Goal: Information Seeking & Learning: Check status

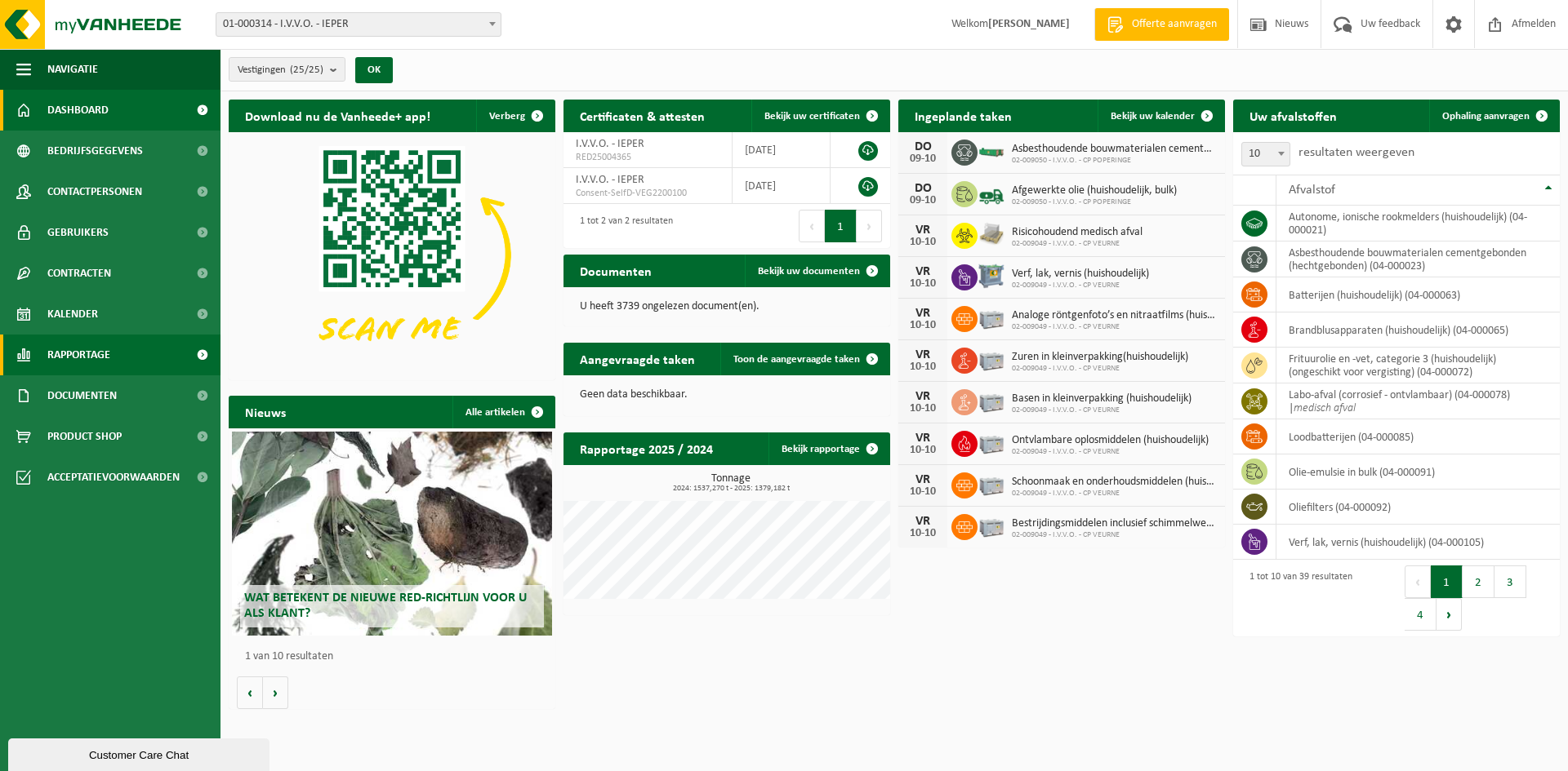
click at [88, 355] on span "Rapportage" at bounding box center [79, 354] width 63 height 40
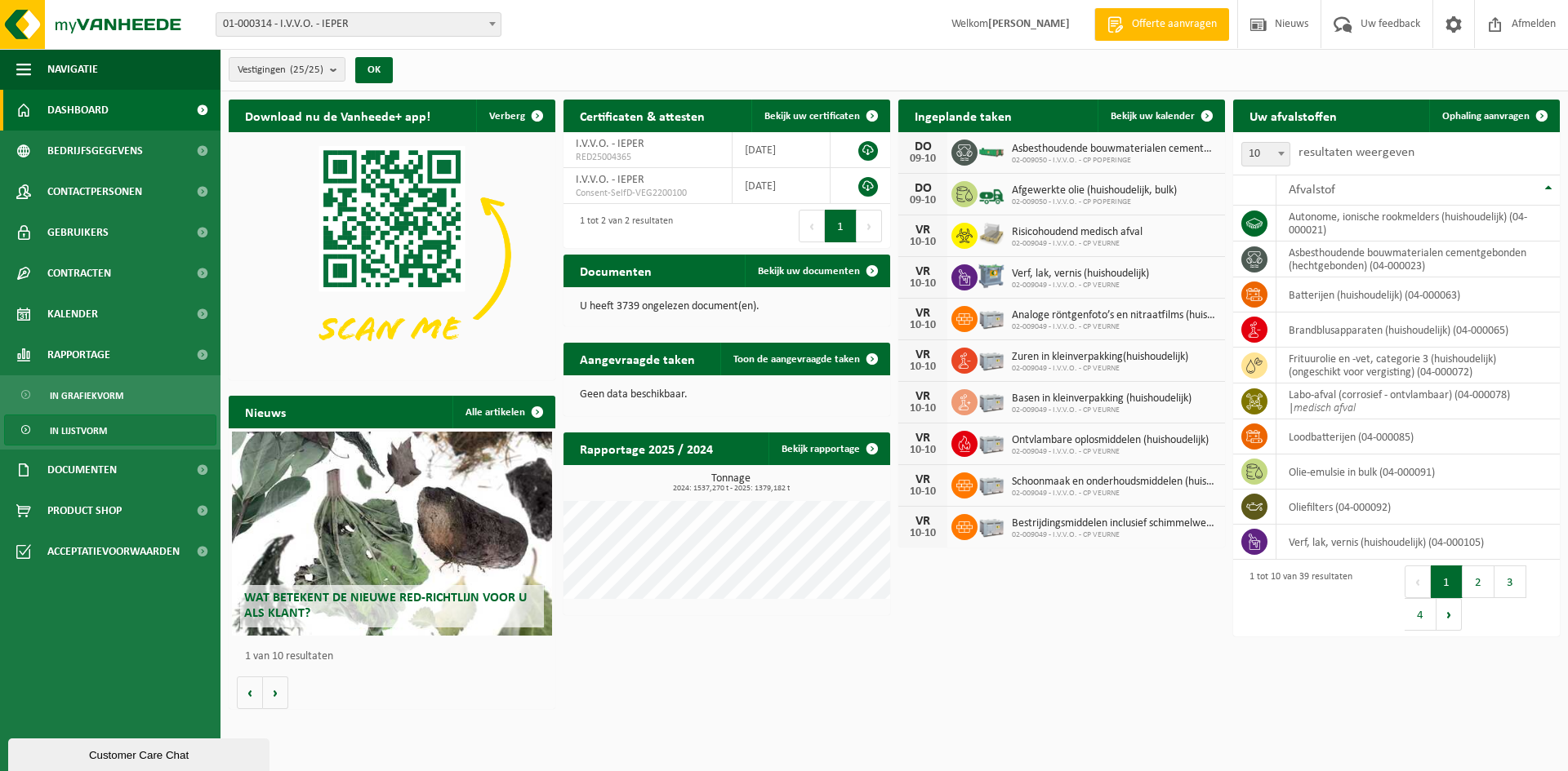
click at [113, 427] on link "In lijstvorm" at bounding box center [111, 430] width 212 height 31
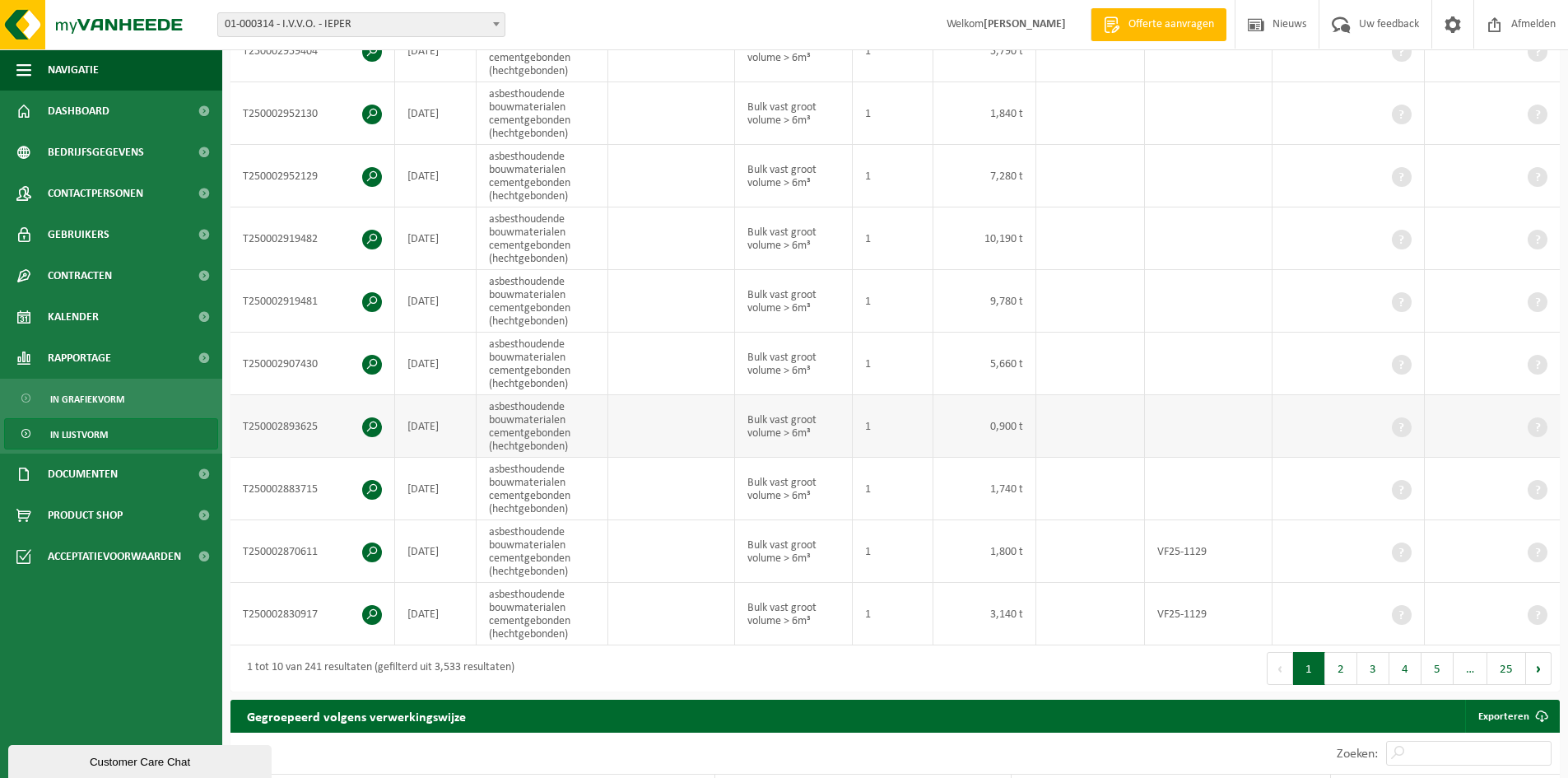
scroll to position [494, 0]
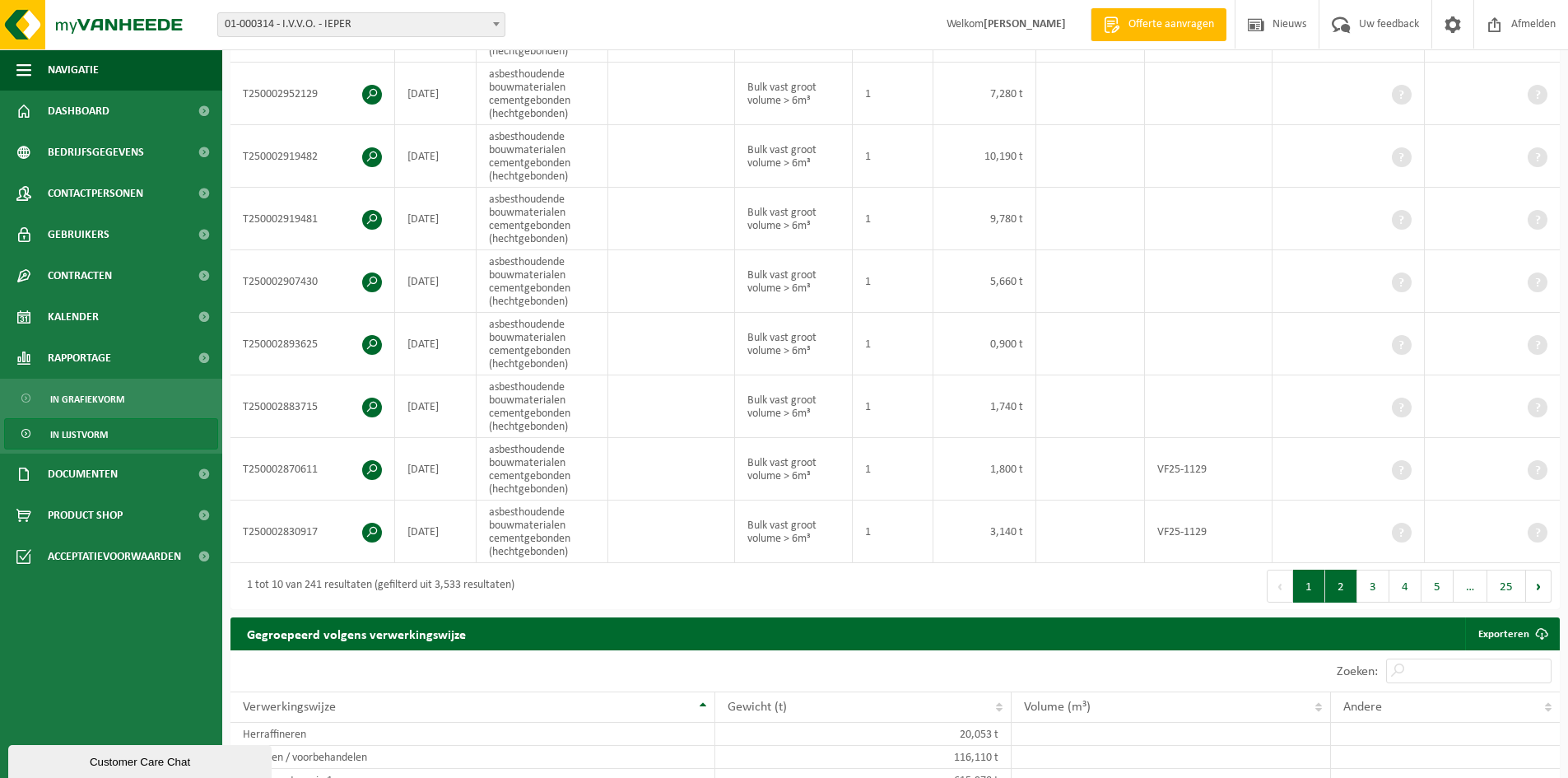
click at [1340, 583] on button "2" at bounding box center [1340, 586] width 32 height 33
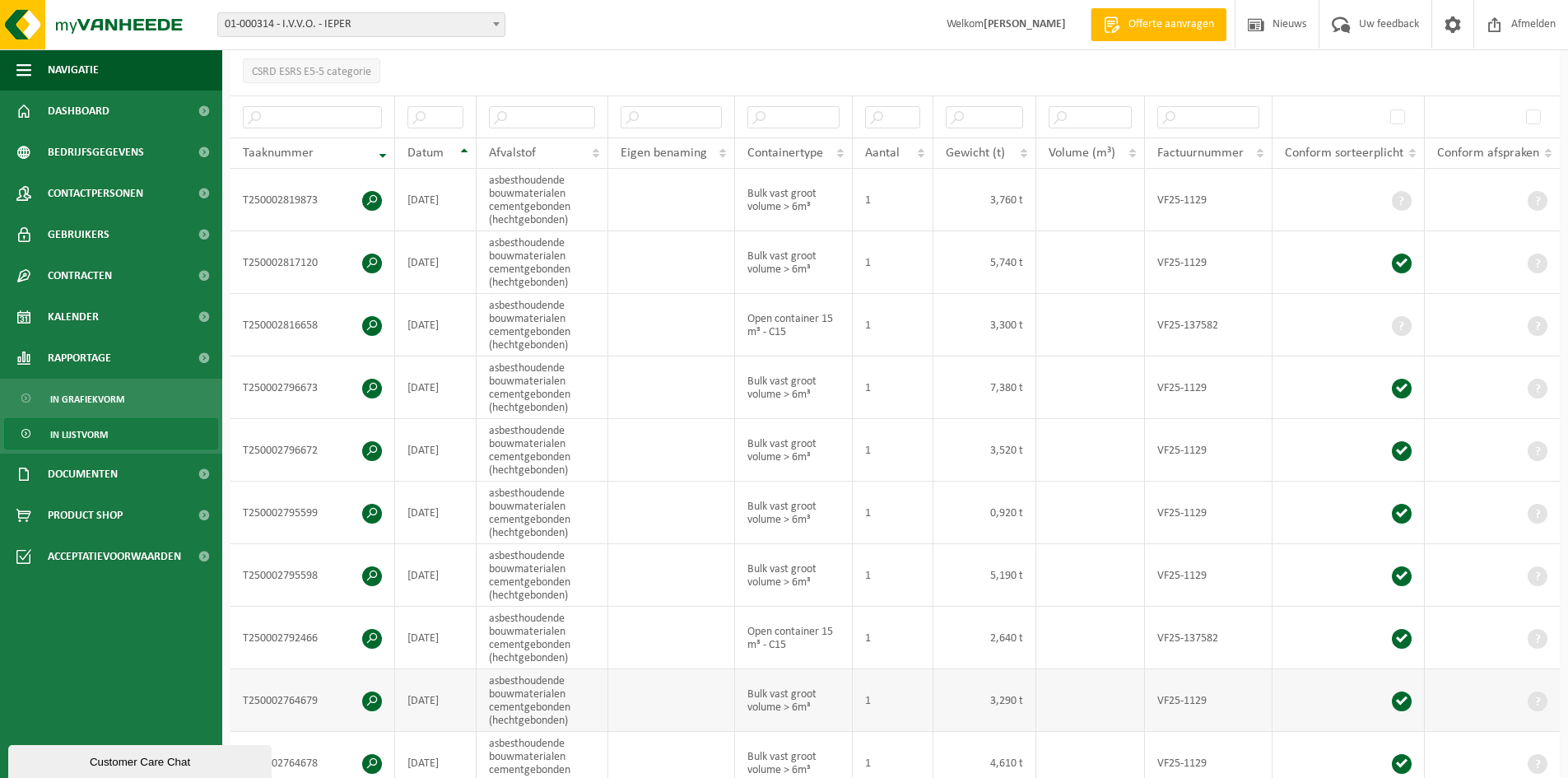
scroll to position [247, 0]
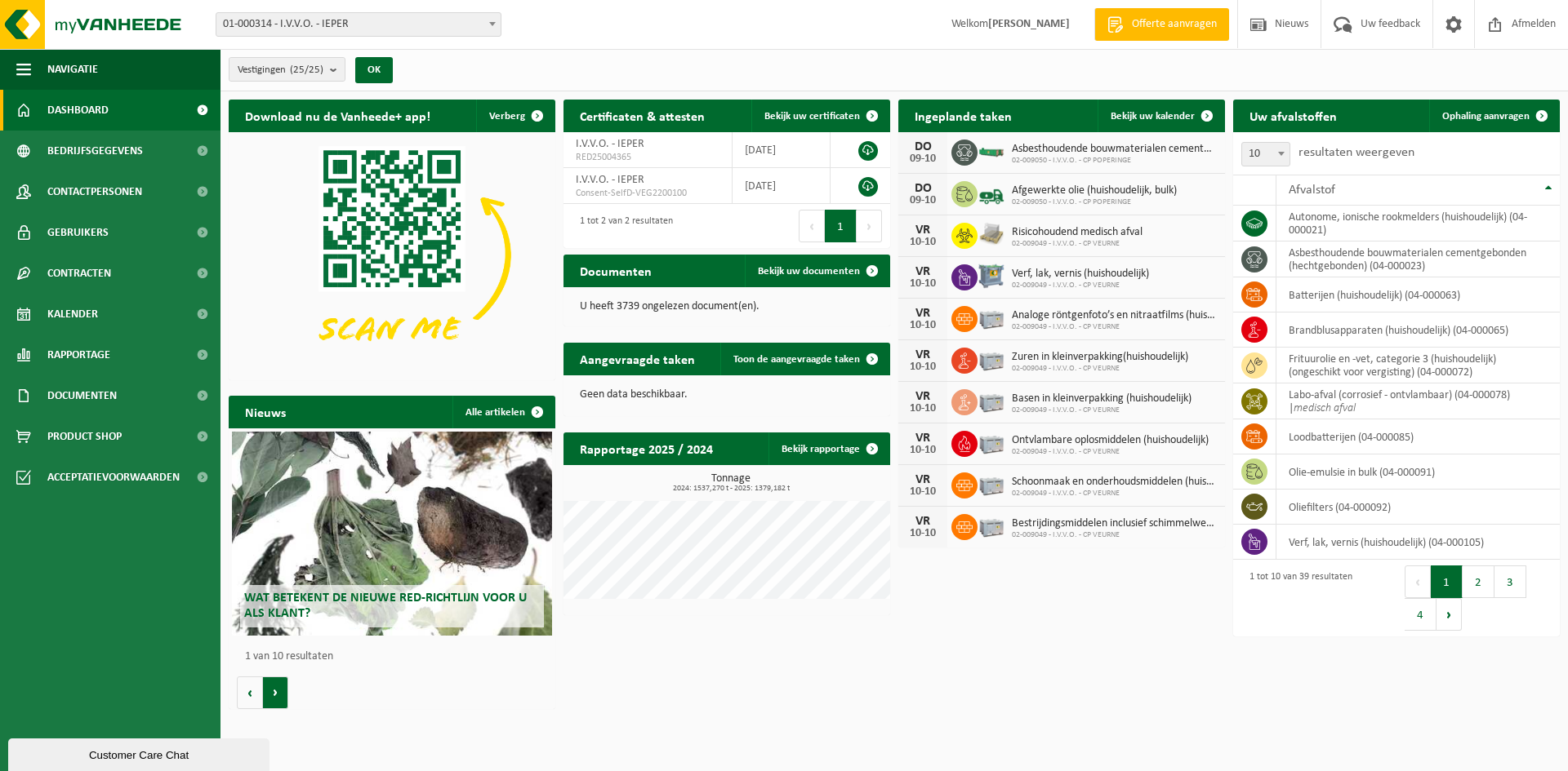
click at [285, 687] on button "Volgende" at bounding box center [275, 693] width 25 height 32
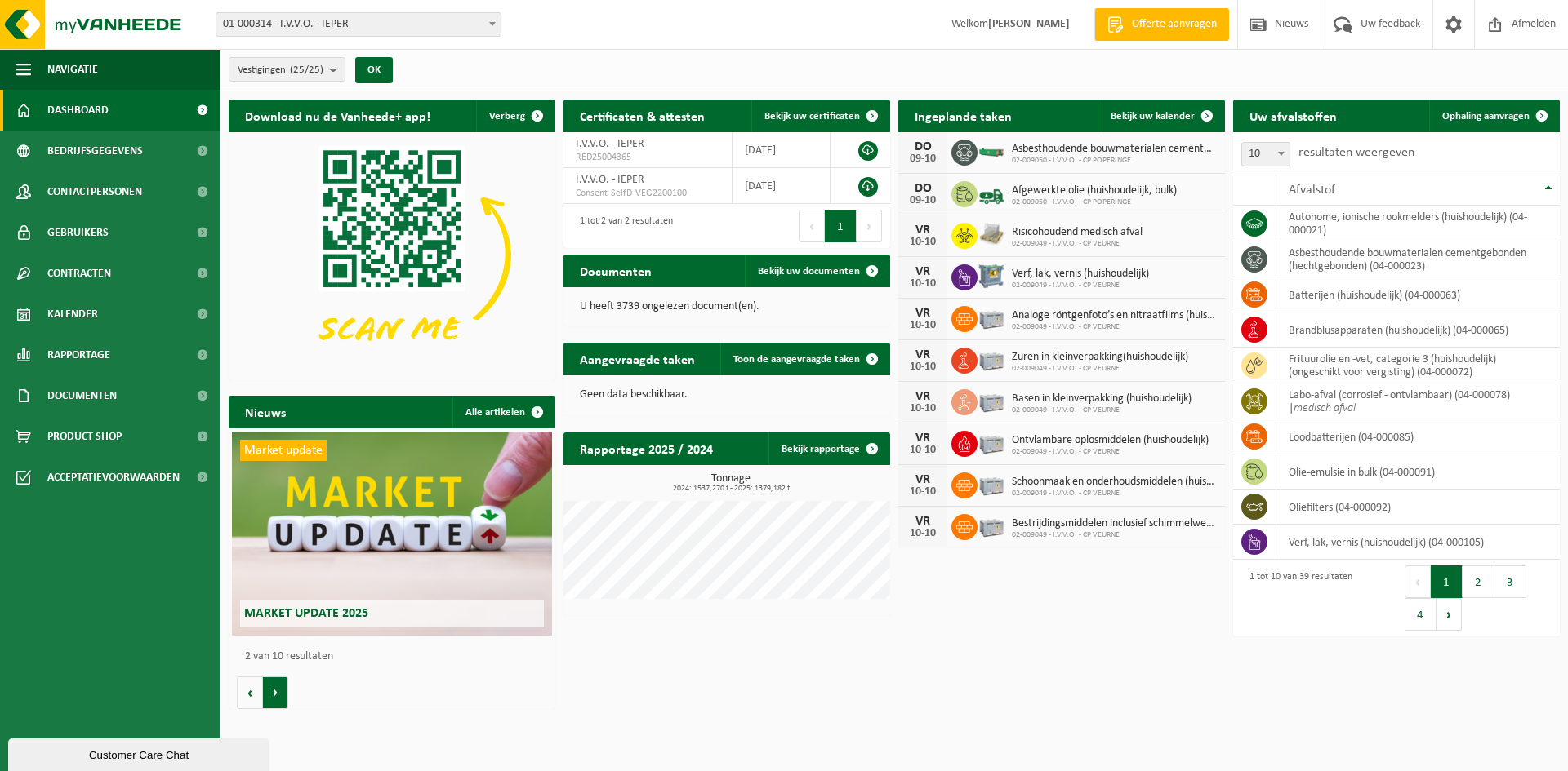
click at [285, 687] on button "Volgende" at bounding box center [275, 693] width 25 height 32
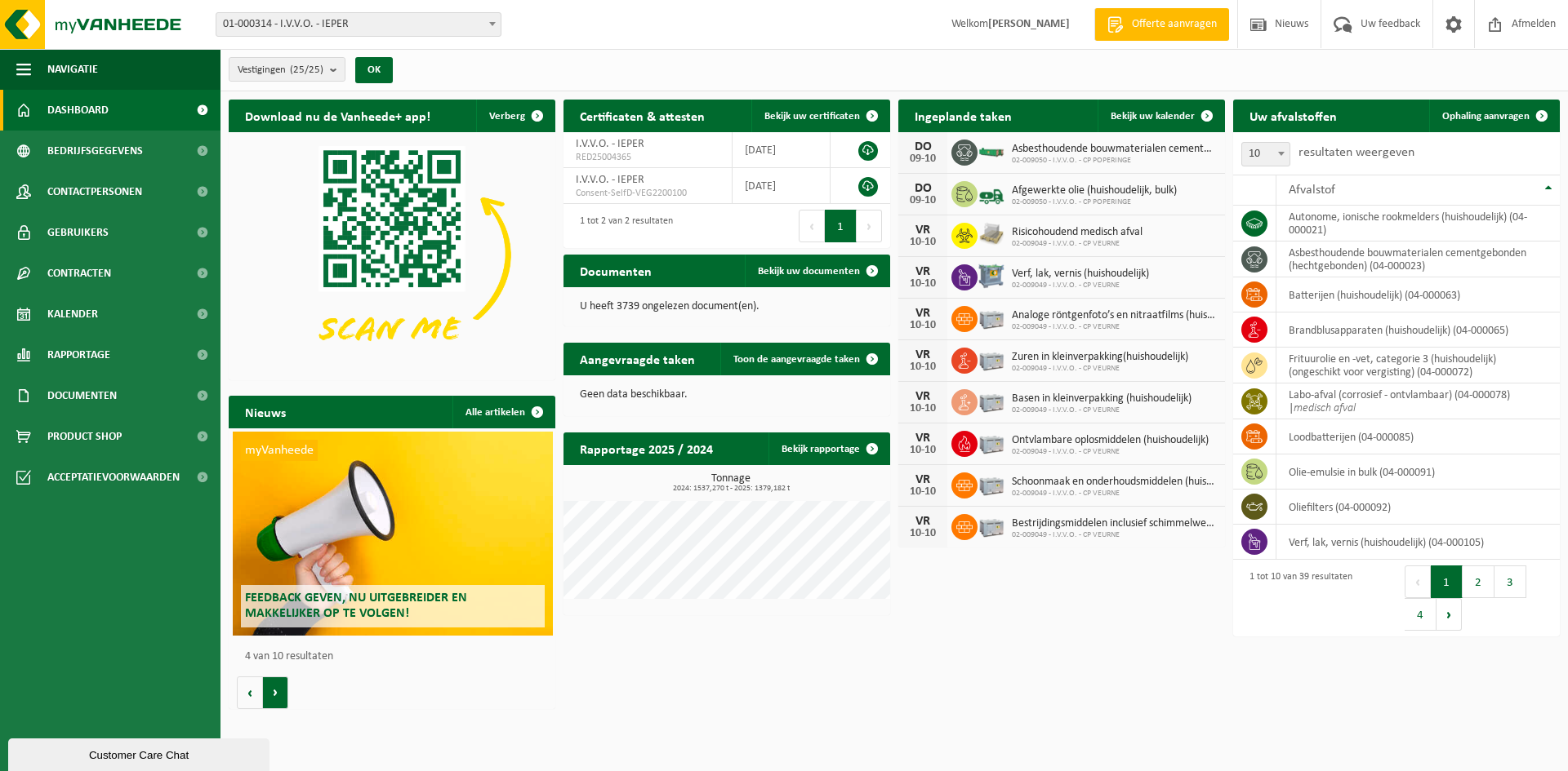
click at [285, 687] on button "Volgende" at bounding box center [275, 693] width 25 height 32
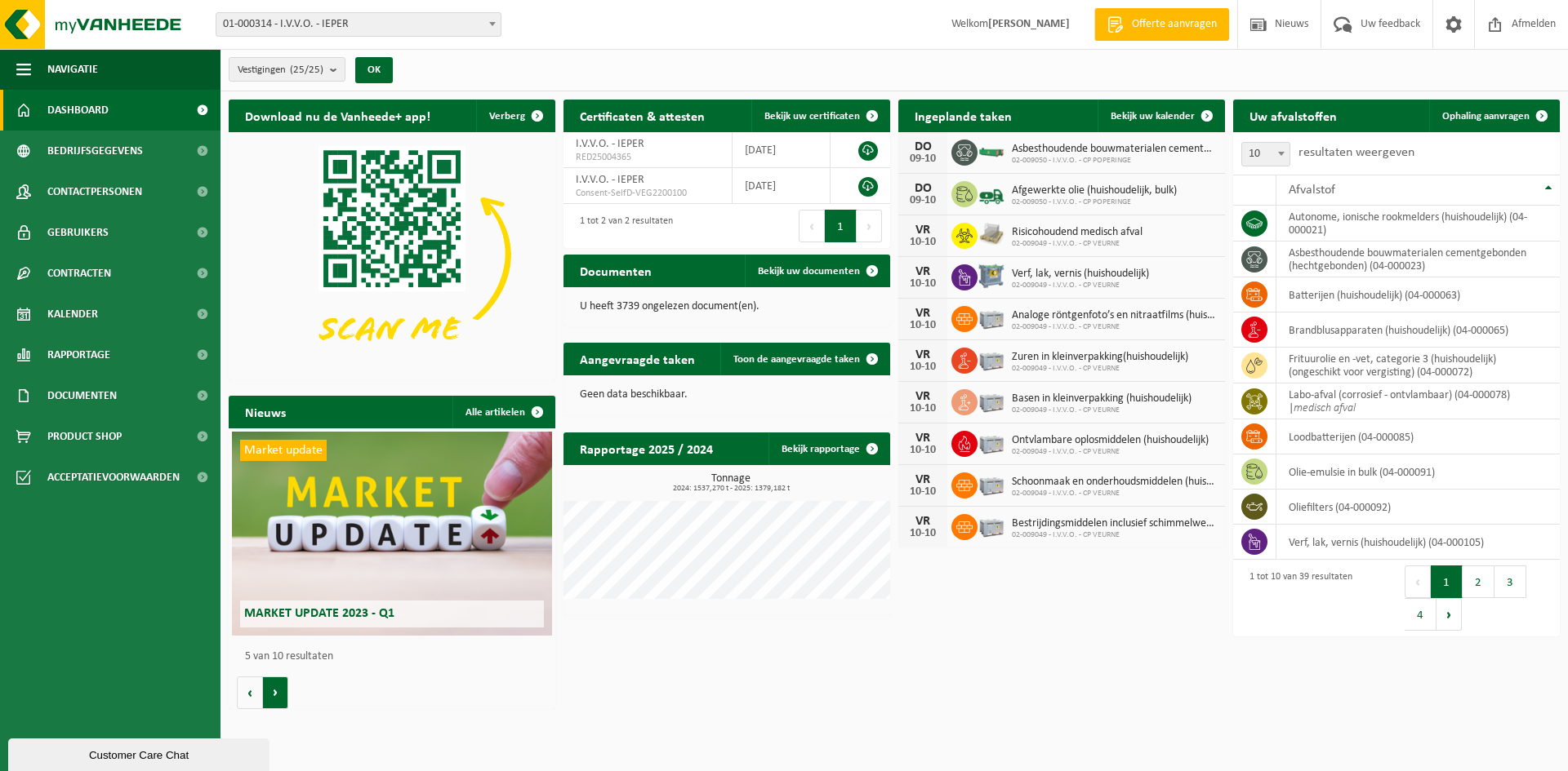
click at [285, 687] on button "Volgende" at bounding box center [275, 693] width 25 height 32
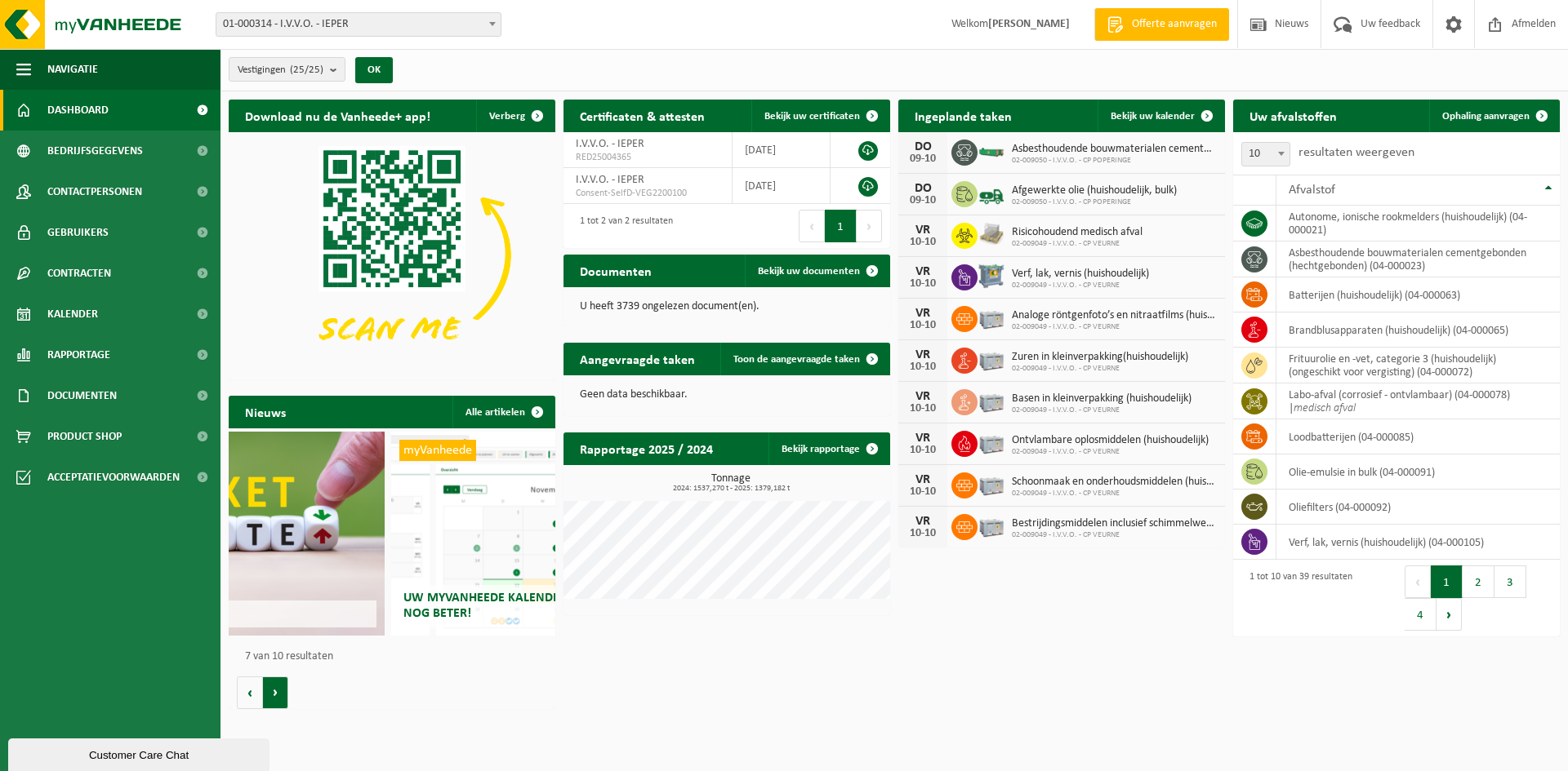
click at [285, 687] on button "Volgende" at bounding box center [275, 693] width 25 height 32
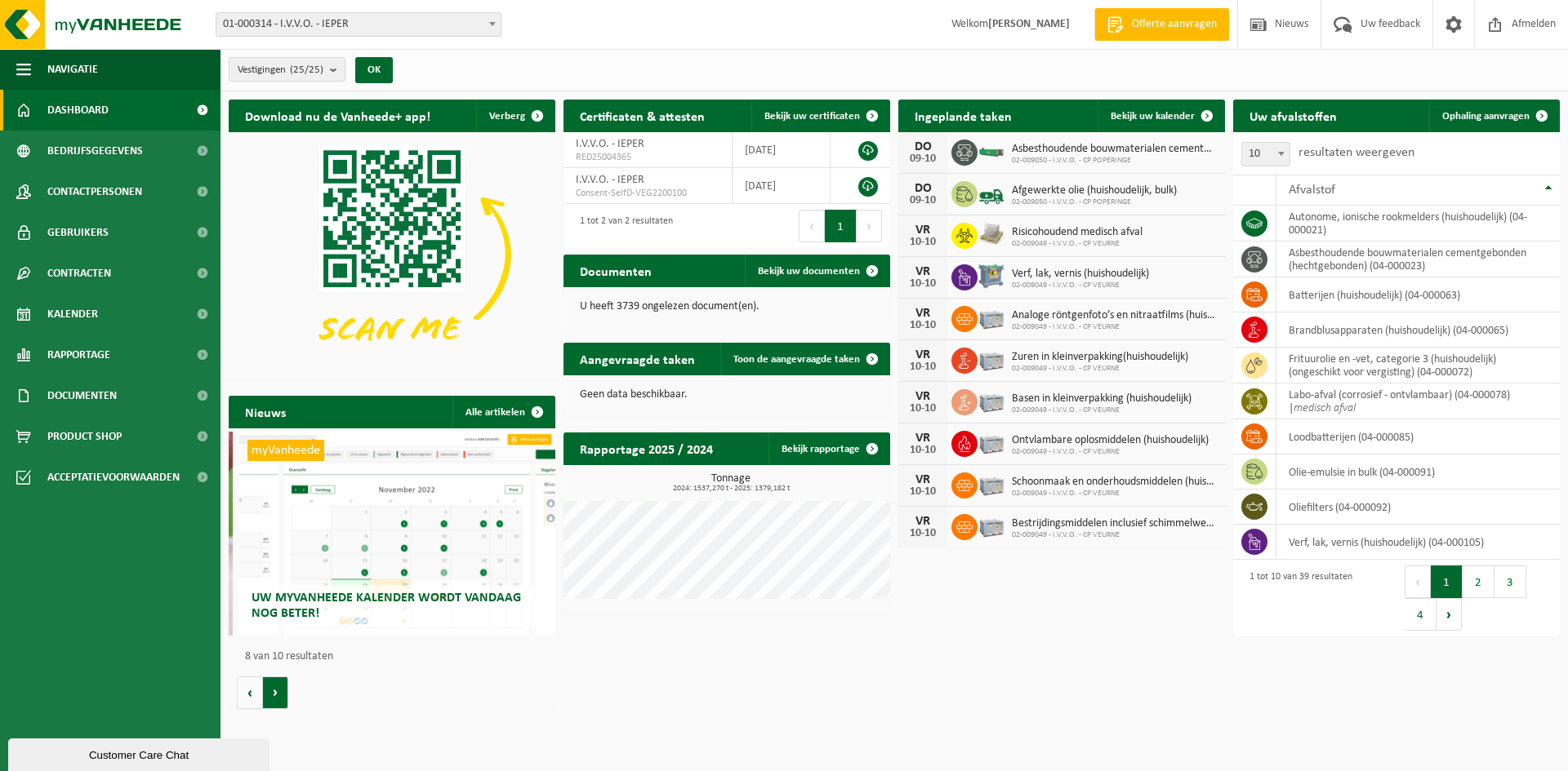
click at [285, 687] on button "Volgende" at bounding box center [275, 693] width 25 height 32
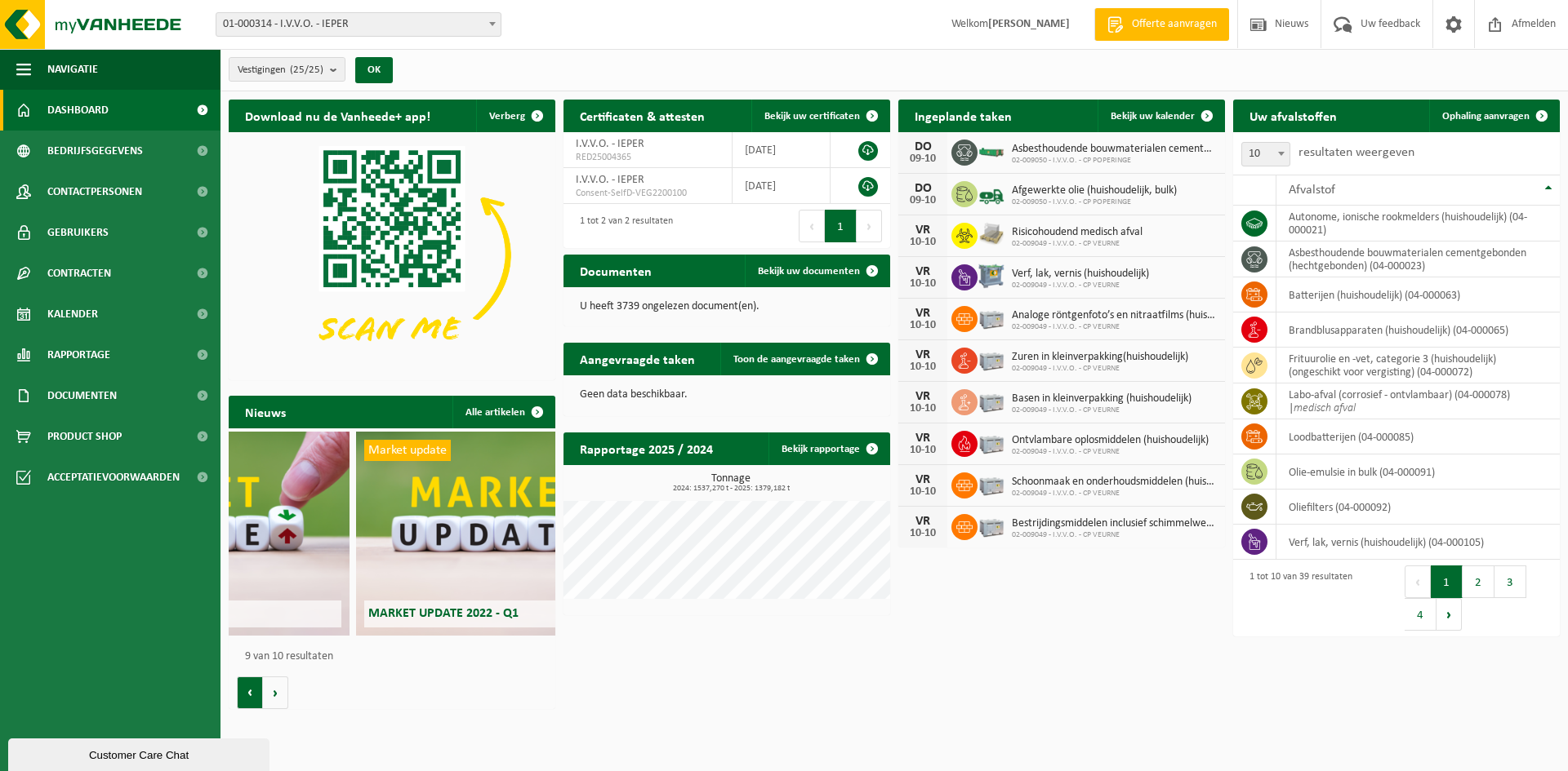
click at [255, 686] on button "Vorige" at bounding box center [249, 693] width 26 height 32
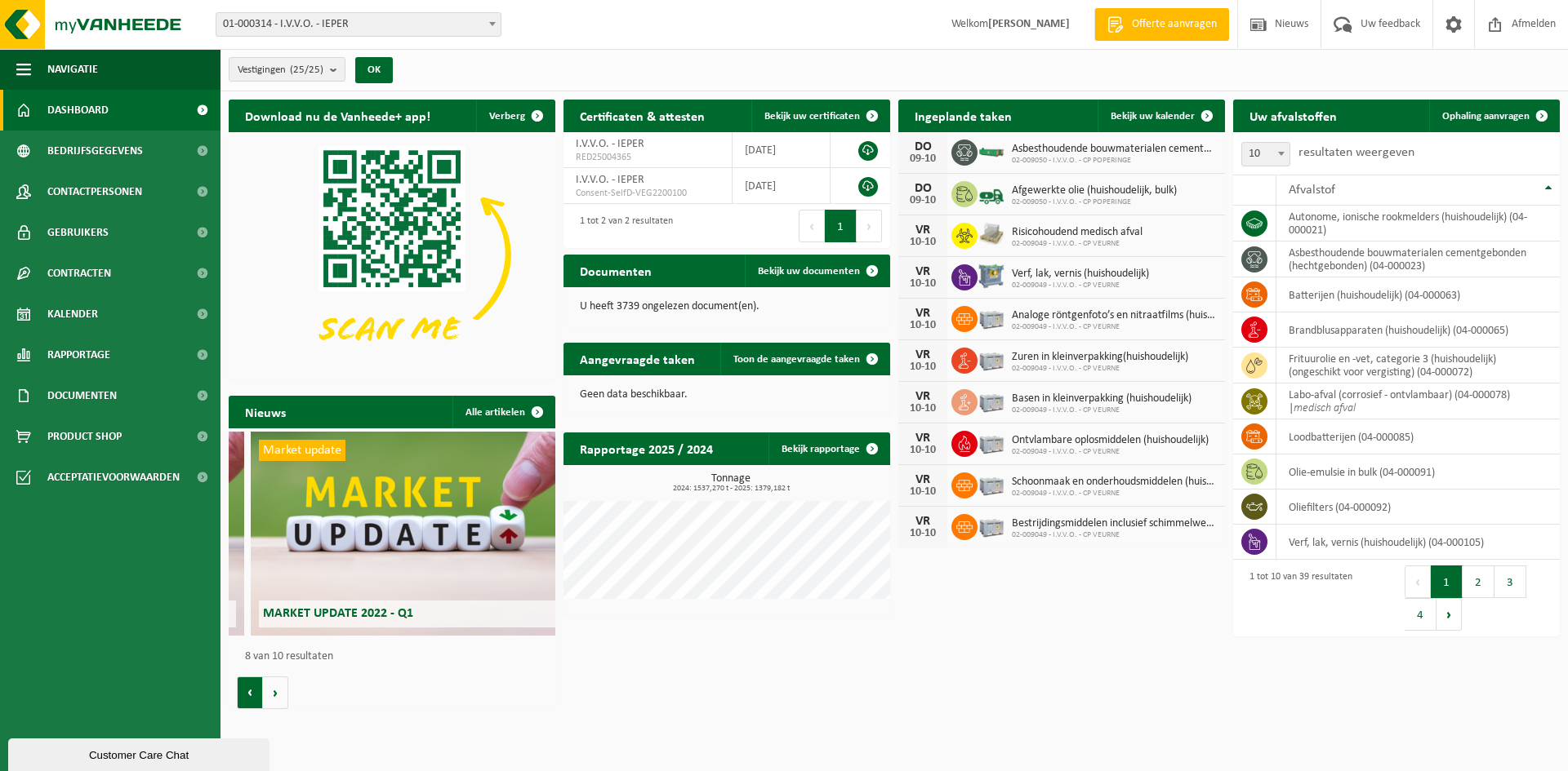
click at [255, 686] on button "Vorige" at bounding box center [249, 693] width 26 height 32
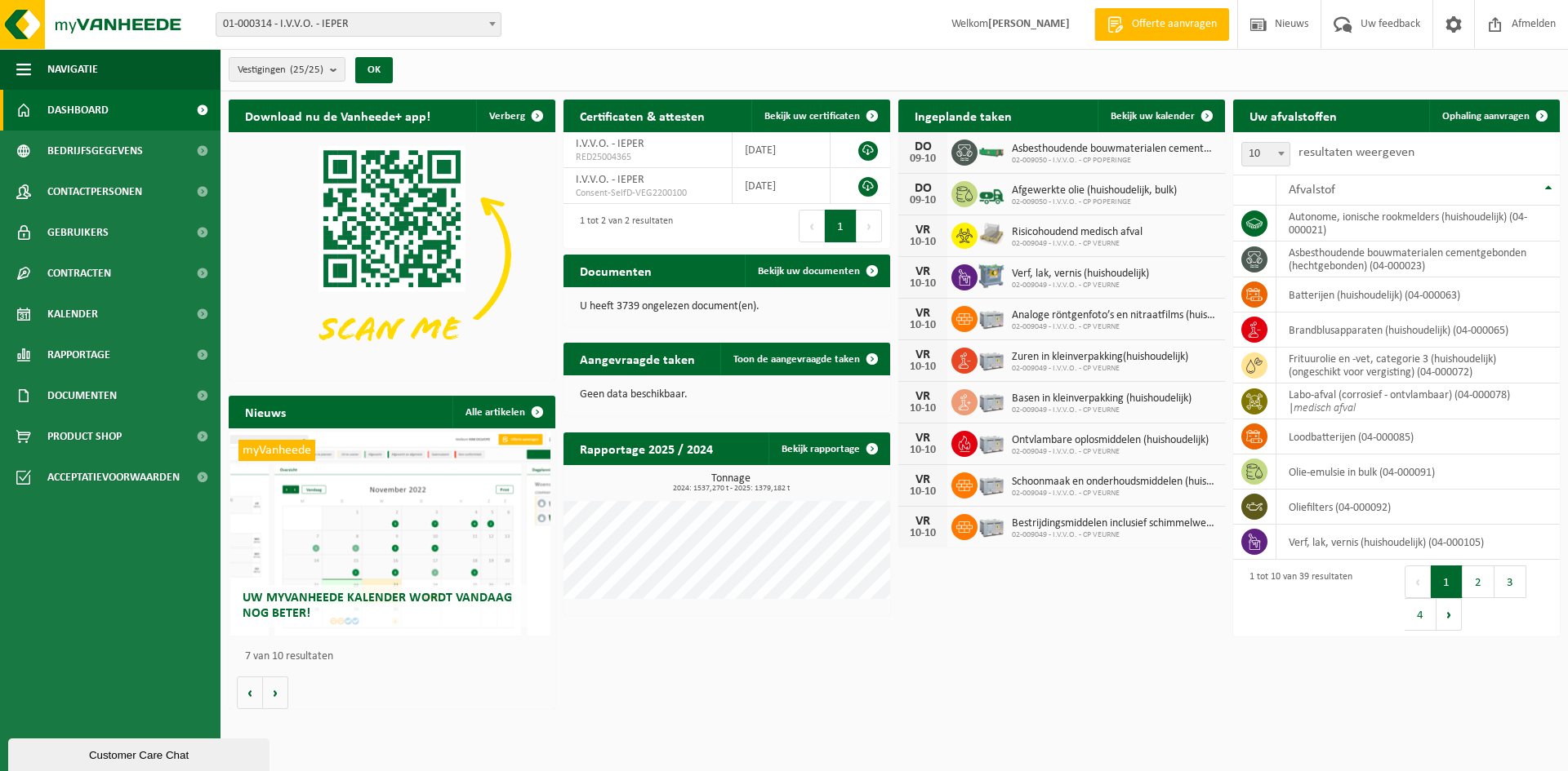
scroll to position [0, 1960]
